Goal: Register for event/course

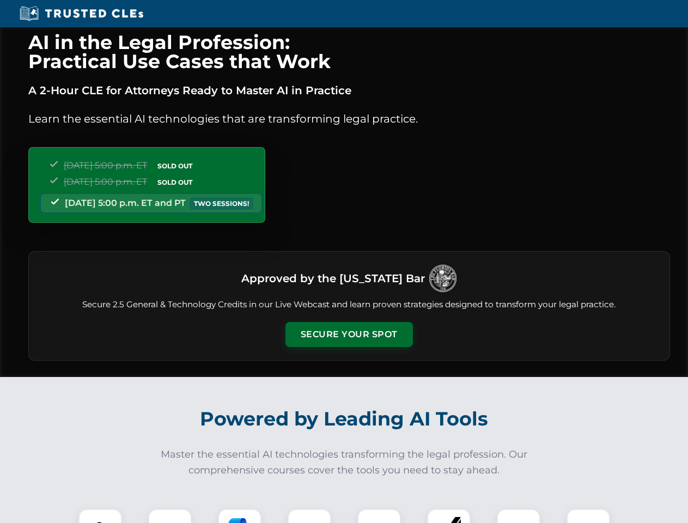
click at [348, 334] on button "Secure Your Spot" at bounding box center [348, 334] width 127 height 25
click at [100, 516] on img at bounding box center [100, 530] width 32 height 32
click at [170, 516] on div at bounding box center [170, 530] width 44 height 44
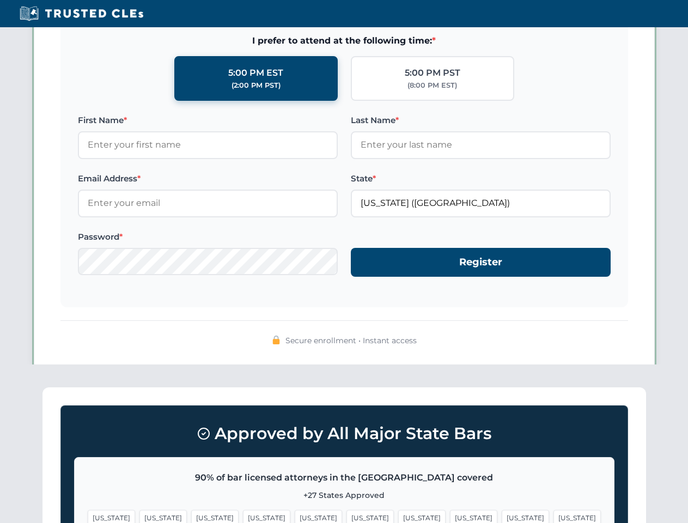
click at [501, 516] on span "[US_STATE]" at bounding box center [524, 518] width 47 height 16
